Goal: Task Accomplishment & Management: Manage account settings

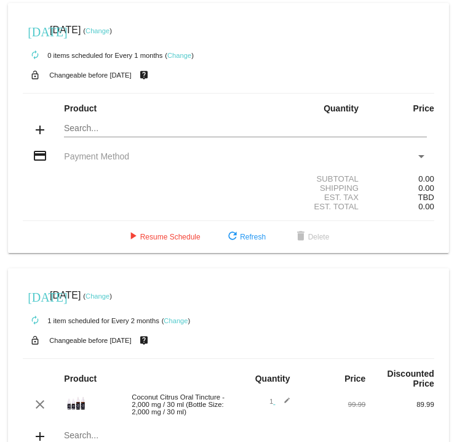
click at [185, 57] on link "Change" at bounding box center [179, 55] width 24 height 7
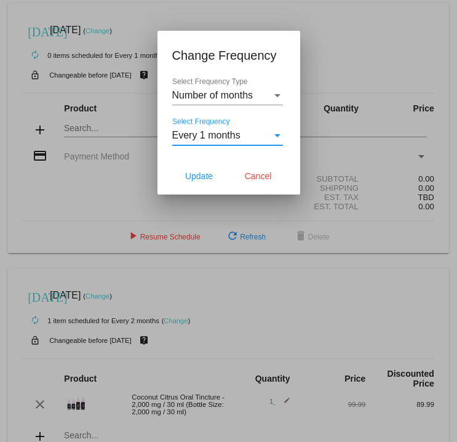
click at [277, 92] on div "Select Frequency" at bounding box center [277, 135] width 11 height 11
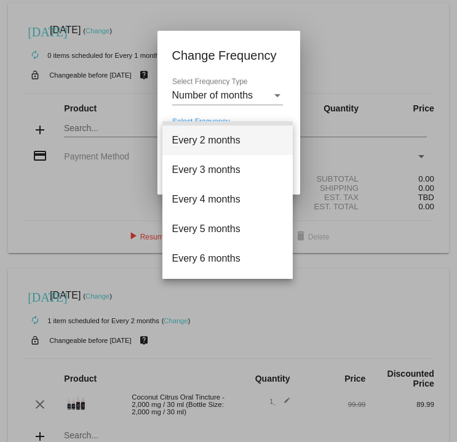
scroll to position [28, 0]
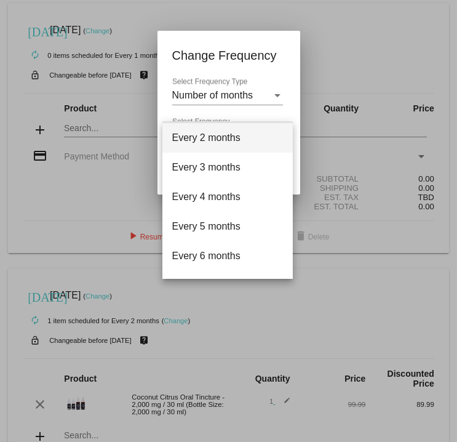
click at [232, 92] on span "Every 2 months" at bounding box center [227, 138] width 111 height 30
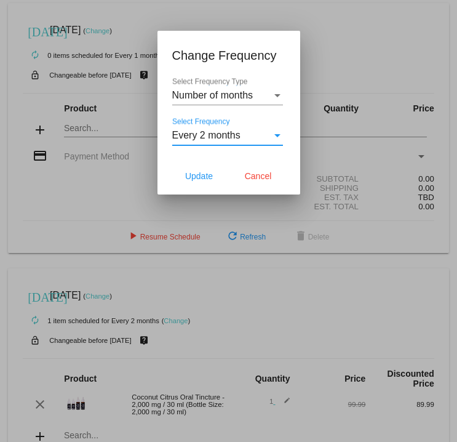
click at [204, 92] on span "Update" at bounding box center [199, 176] width 28 height 10
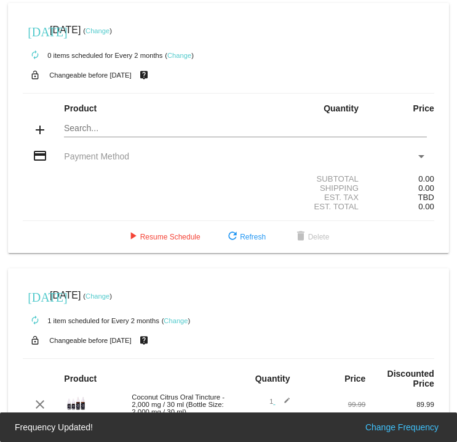
click at [110, 34] on link "Change" at bounding box center [98, 30] width 24 height 7
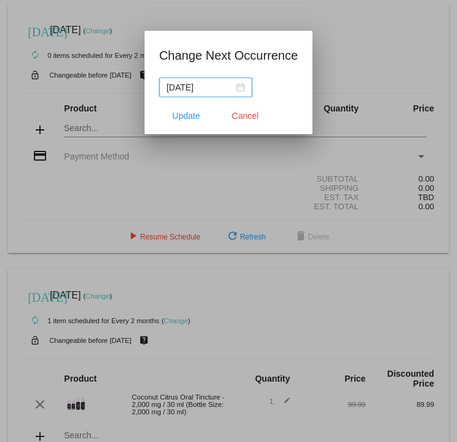
click at [230, 90] on div "[DATE]" at bounding box center [206, 88] width 78 height 14
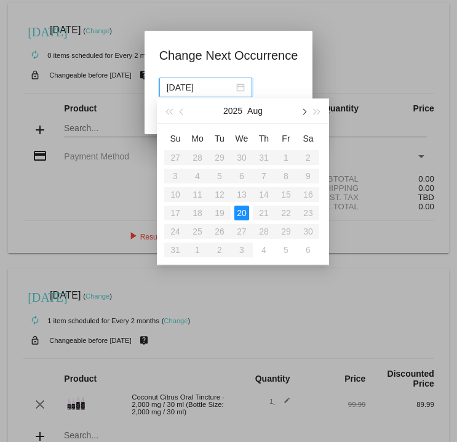
click at [306, 92] on button "button" at bounding box center [304, 111] width 14 height 25
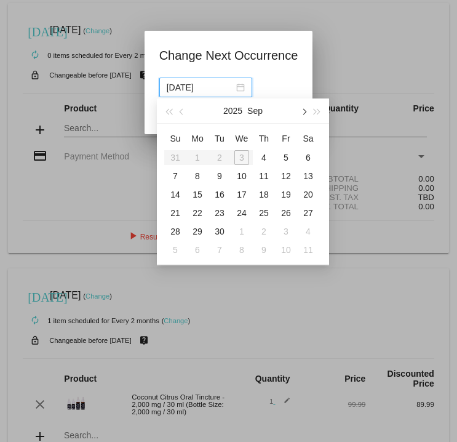
click at [306, 92] on button "button" at bounding box center [304, 111] width 14 height 25
click at [304, 92] on span "button" at bounding box center [303, 112] width 6 height 6
click at [198, 92] on div "3" at bounding box center [197, 176] width 15 height 15
type input "[DATE]"
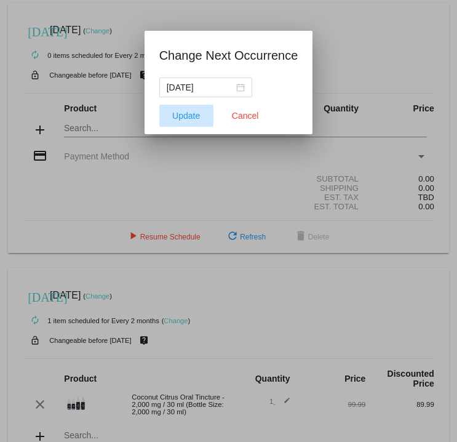
click at [194, 92] on button "Update" at bounding box center [186, 116] width 54 height 22
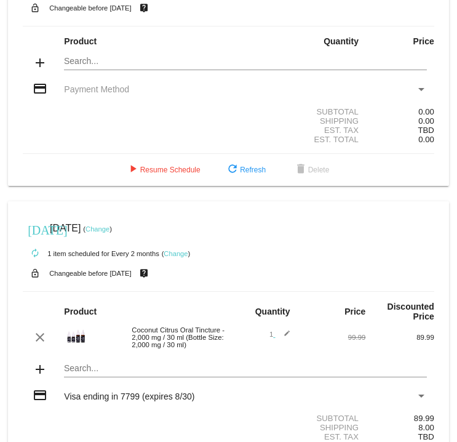
scroll to position [142, 0]
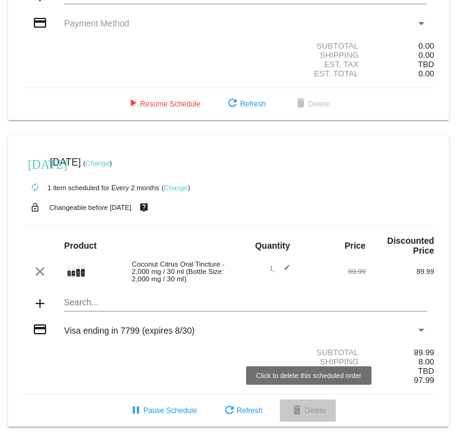
click at [312, 92] on span "delete Delete" at bounding box center [308, 410] width 36 height 9
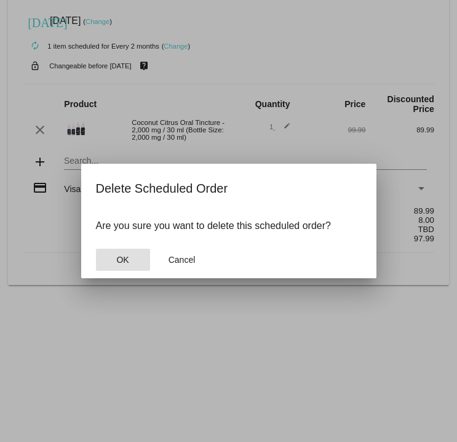
click at [113, 92] on button "OK" at bounding box center [123, 260] width 54 height 22
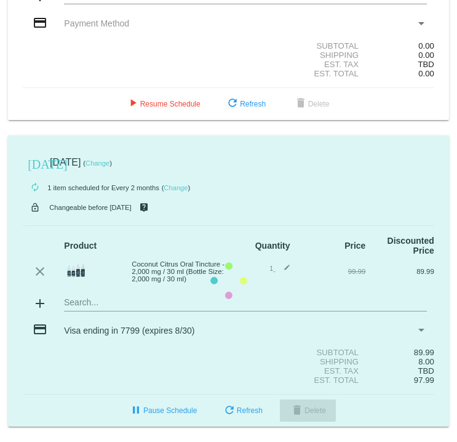
scroll to position [0, 0]
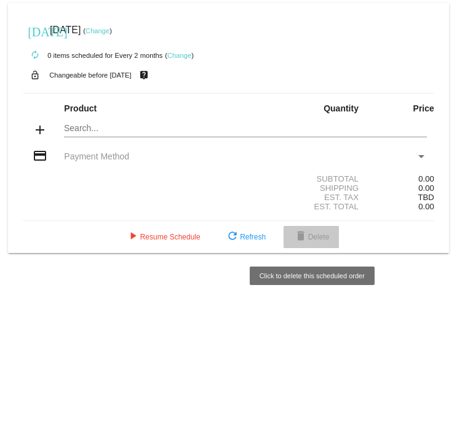
click at [316, 92] on span "delete Delete" at bounding box center [312, 237] width 36 height 9
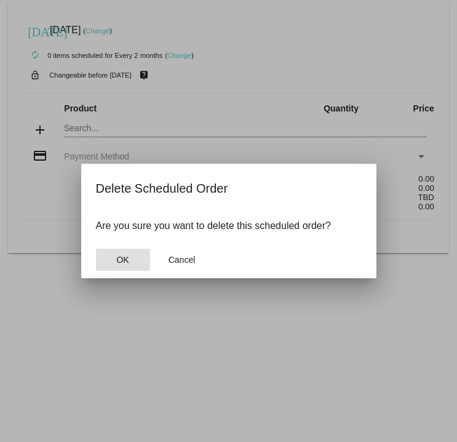
click at [125, 92] on span "OK" at bounding box center [122, 260] width 12 height 10
